Goal: Book appointment/travel/reservation

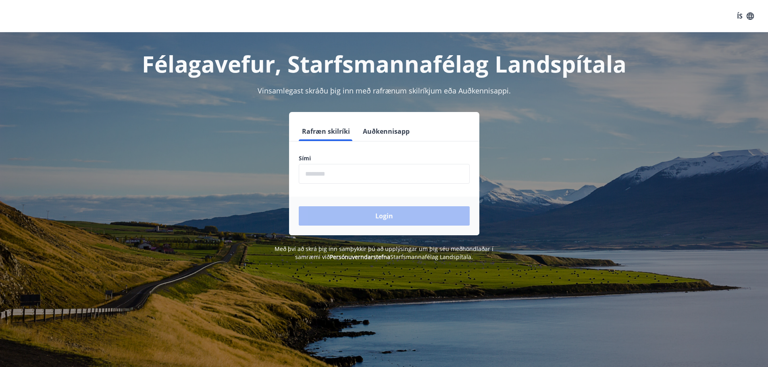
click at [356, 174] on input "phone" at bounding box center [384, 174] width 171 height 20
type input "********"
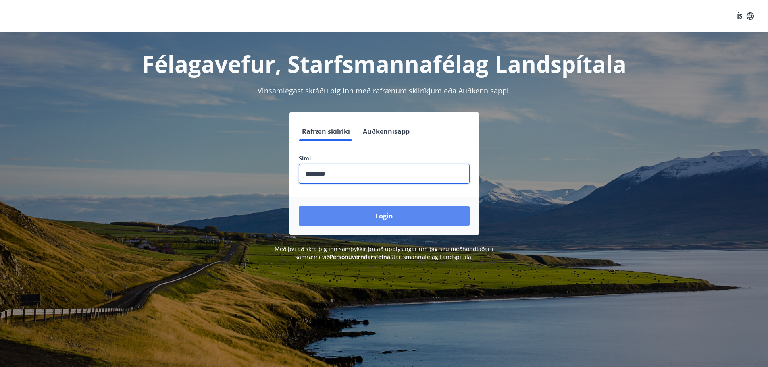
click at [380, 210] on button "Login" at bounding box center [384, 215] width 171 height 19
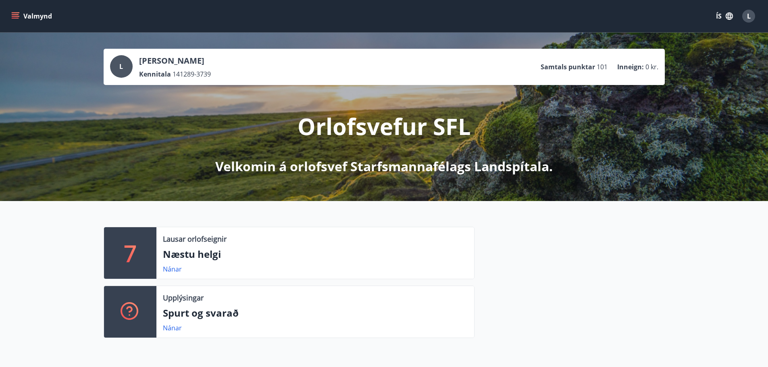
click at [23, 15] on button "Valmynd" at bounding box center [33, 16] width 46 height 15
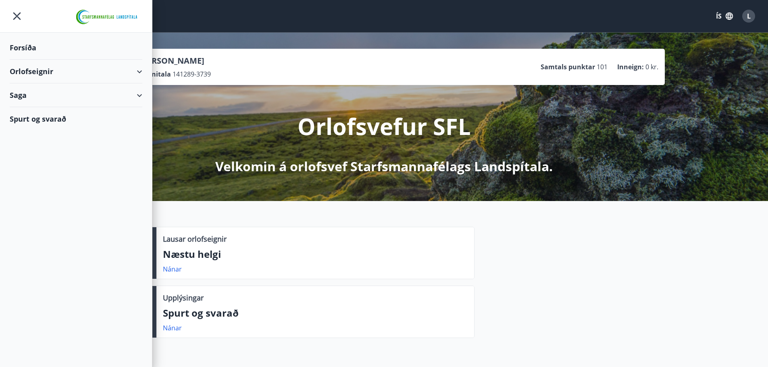
click at [138, 71] on div "Orlofseignir" at bounding box center [76, 72] width 133 height 24
click at [40, 110] on div "Bókunardagatal" at bounding box center [76, 108] width 120 height 17
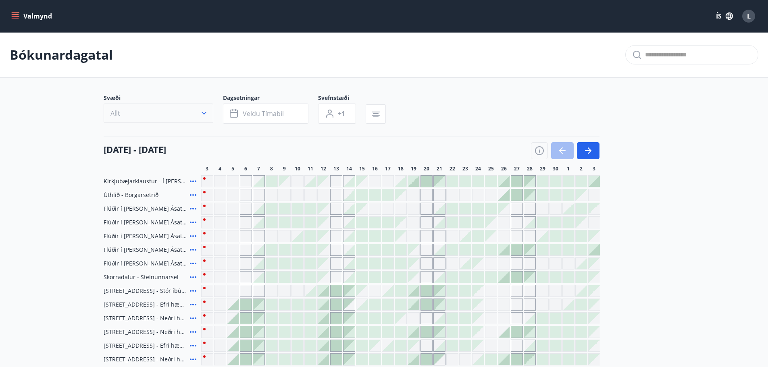
click at [210, 112] on button "Allt" at bounding box center [159, 113] width 110 height 19
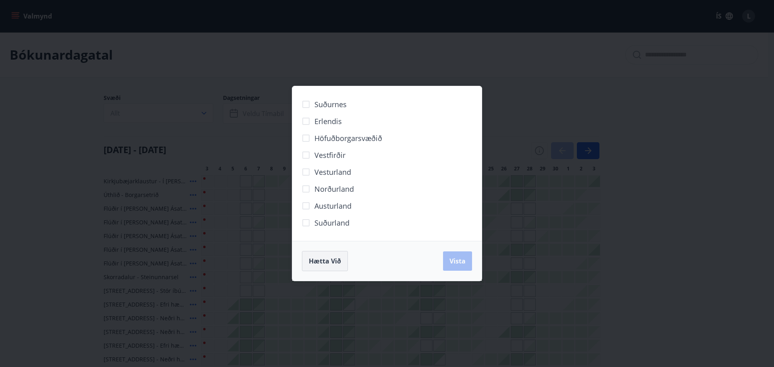
click at [336, 262] on span "Hætta við" at bounding box center [325, 261] width 32 height 9
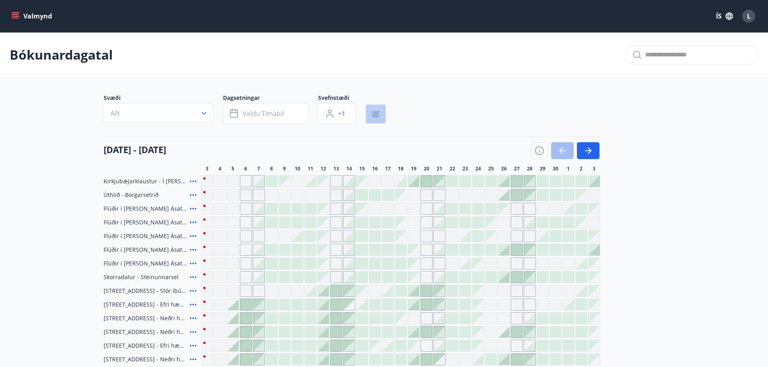
click at [371, 116] on icon "button" at bounding box center [376, 115] width 10 height 10
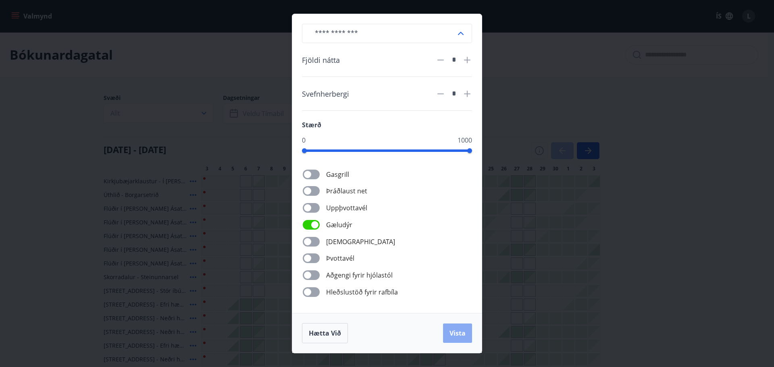
click at [459, 331] on span "Vista" at bounding box center [457, 333] width 16 height 9
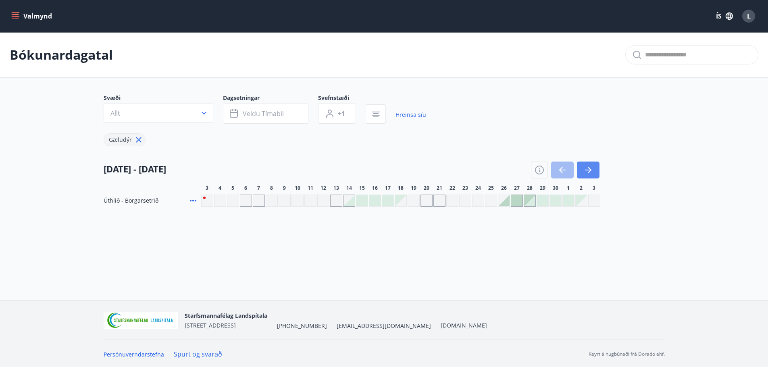
click at [594, 171] on button "button" at bounding box center [588, 170] width 23 height 17
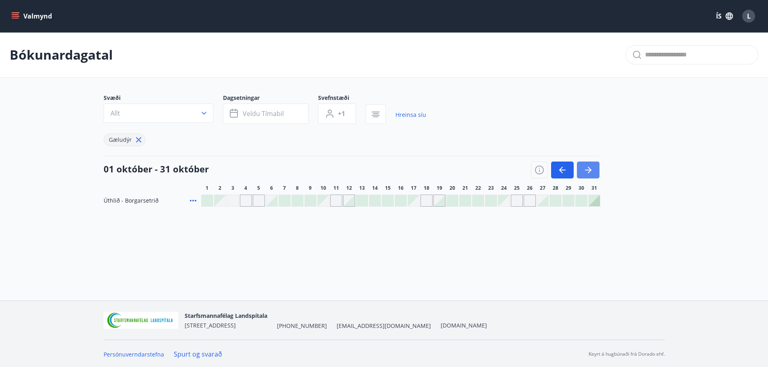
click at [591, 170] on icon "button" at bounding box center [590, 170] width 4 height 6
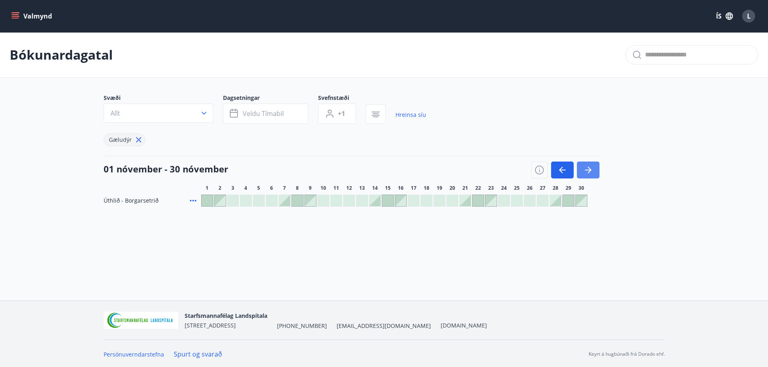
click at [589, 172] on icon "button" at bounding box center [588, 170] width 10 height 10
click at [588, 170] on icon "button" at bounding box center [588, 170] width 6 height 1
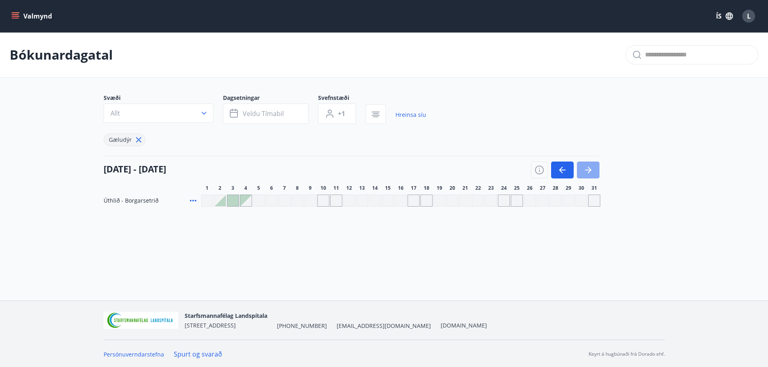
click at [588, 170] on icon "button" at bounding box center [588, 170] width 6 height 1
click at [586, 174] on icon "button" at bounding box center [588, 170] width 10 height 10
